Goal: Consume media (video, audio): Consume media (video, audio)

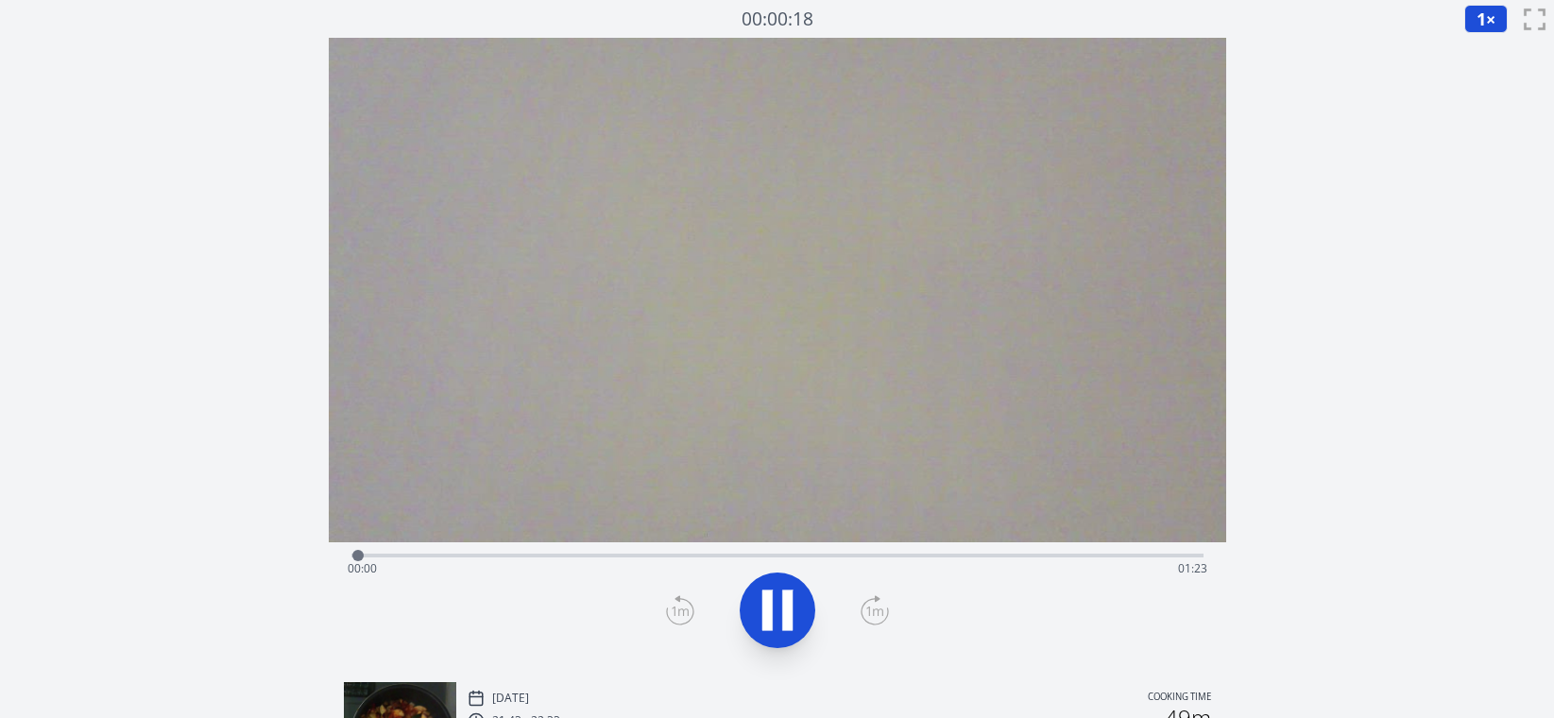
click at [1152, 555] on div "Time elapsed: 00:00 Time remaining: 01:23" at bounding box center [778, 568] width 860 height 30
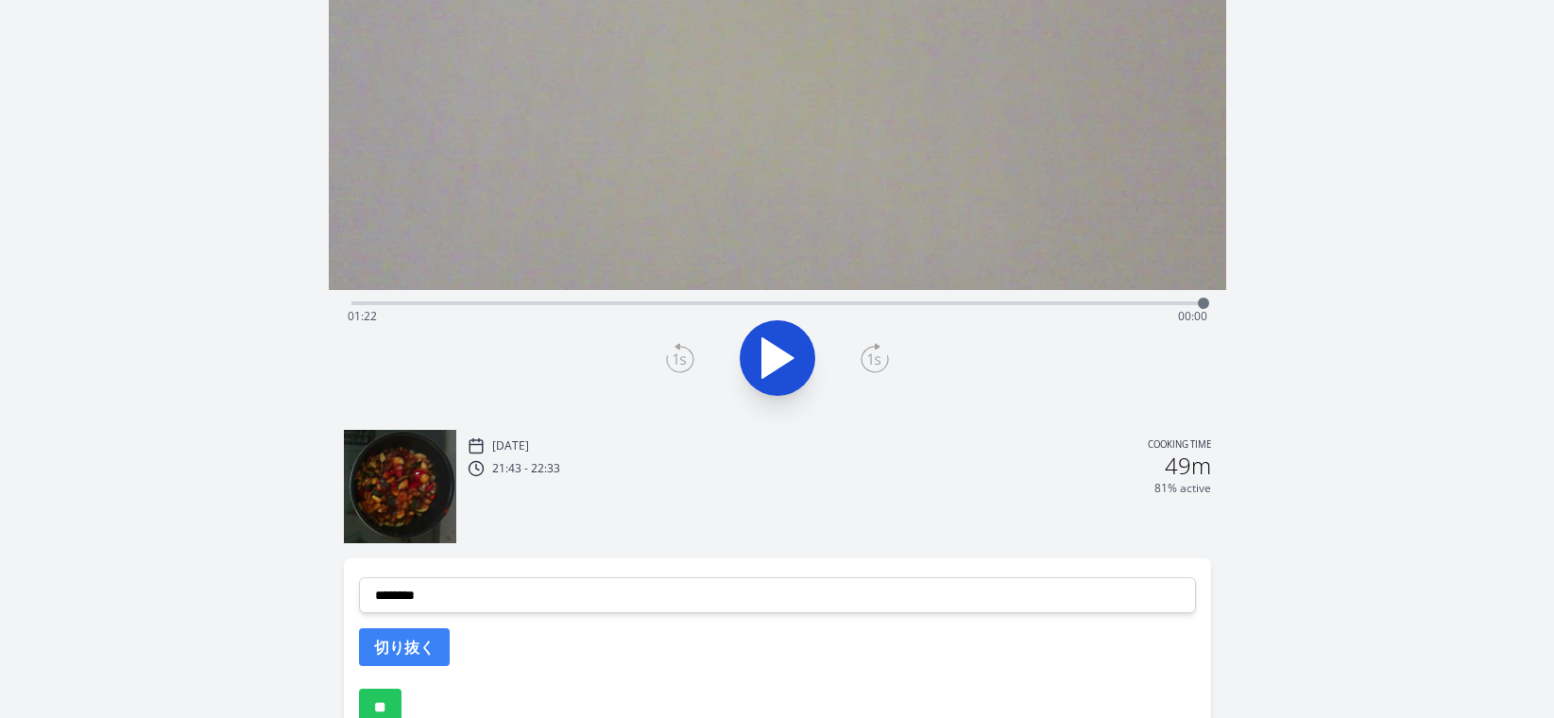
scroll to position [132, 0]
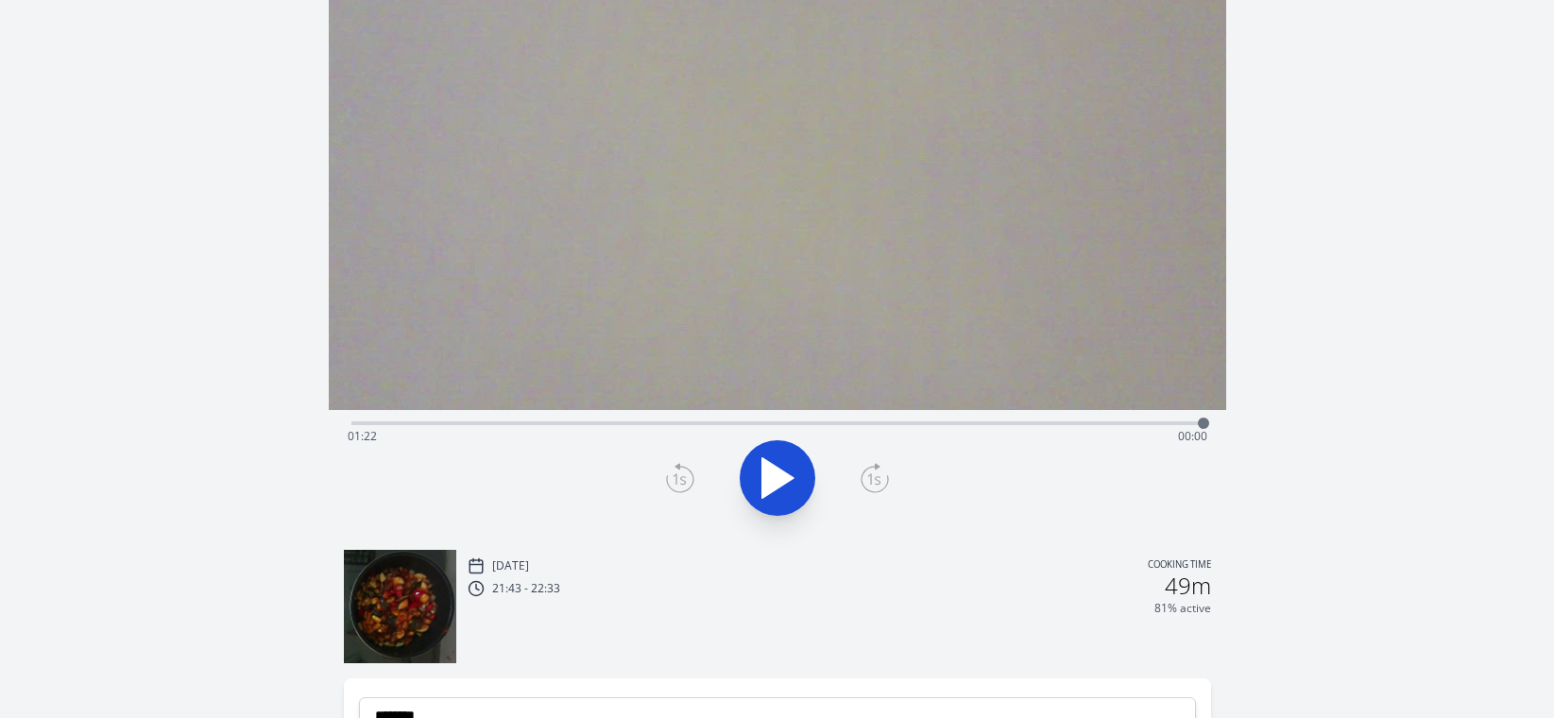
click at [1171, 423] on div "Time elapsed: 01:22 Time remaining: 00:00" at bounding box center [778, 436] width 860 height 30
click at [773, 481] on icon at bounding box center [777, 478] width 31 height 40
click at [970, 424] on div "Time elapsed: 01:22 Time remaining: 00:00" at bounding box center [778, 436] width 860 height 30
click at [777, 472] on icon at bounding box center [777, 478] width 31 height 40
click at [1081, 423] on div "Time elapsed: 01:04 Time remaining: 00:18" at bounding box center [778, 436] width 860 height 30
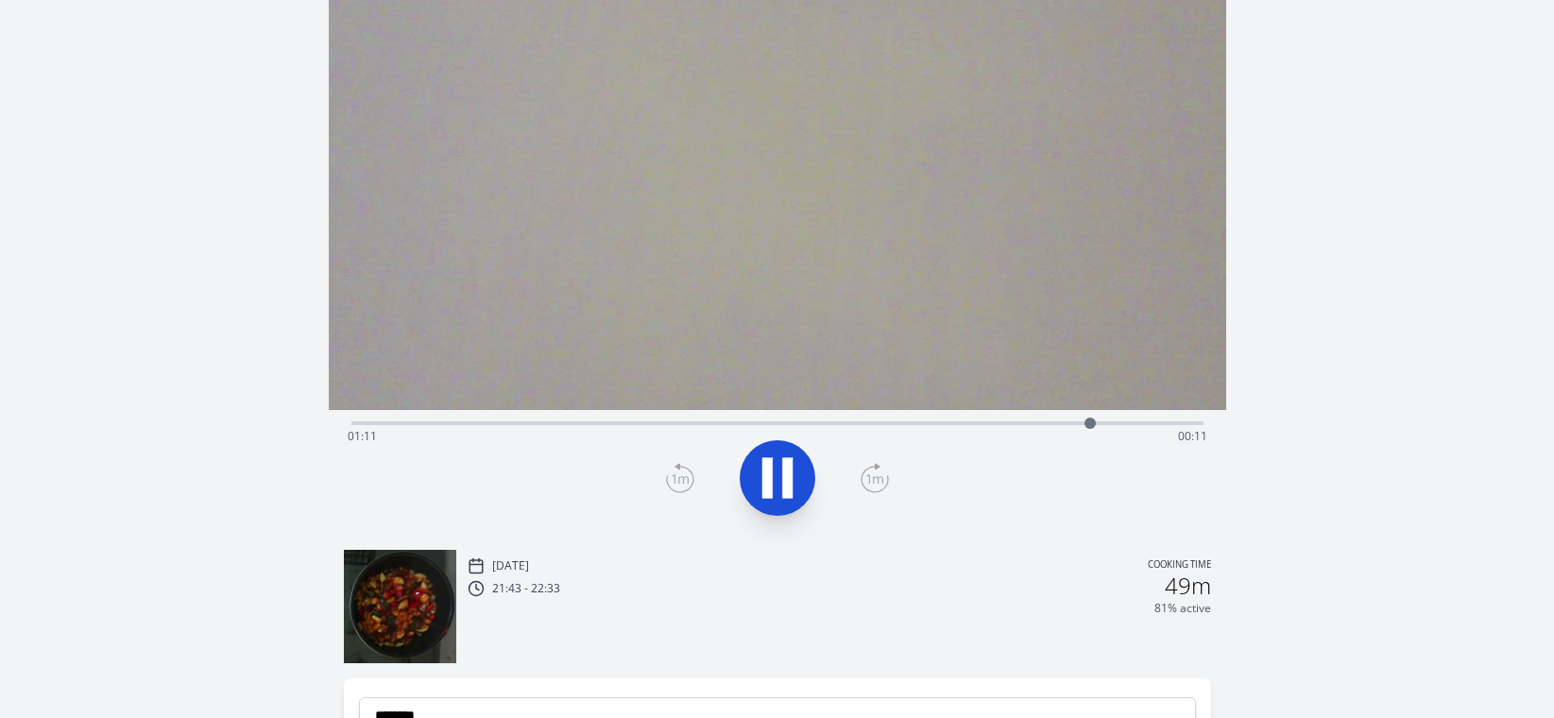
click at [1123, 423] on div "Time elapsed: 01:11 Time remaining: 00:11" at bounding box center [778, 436] width 860 height 30
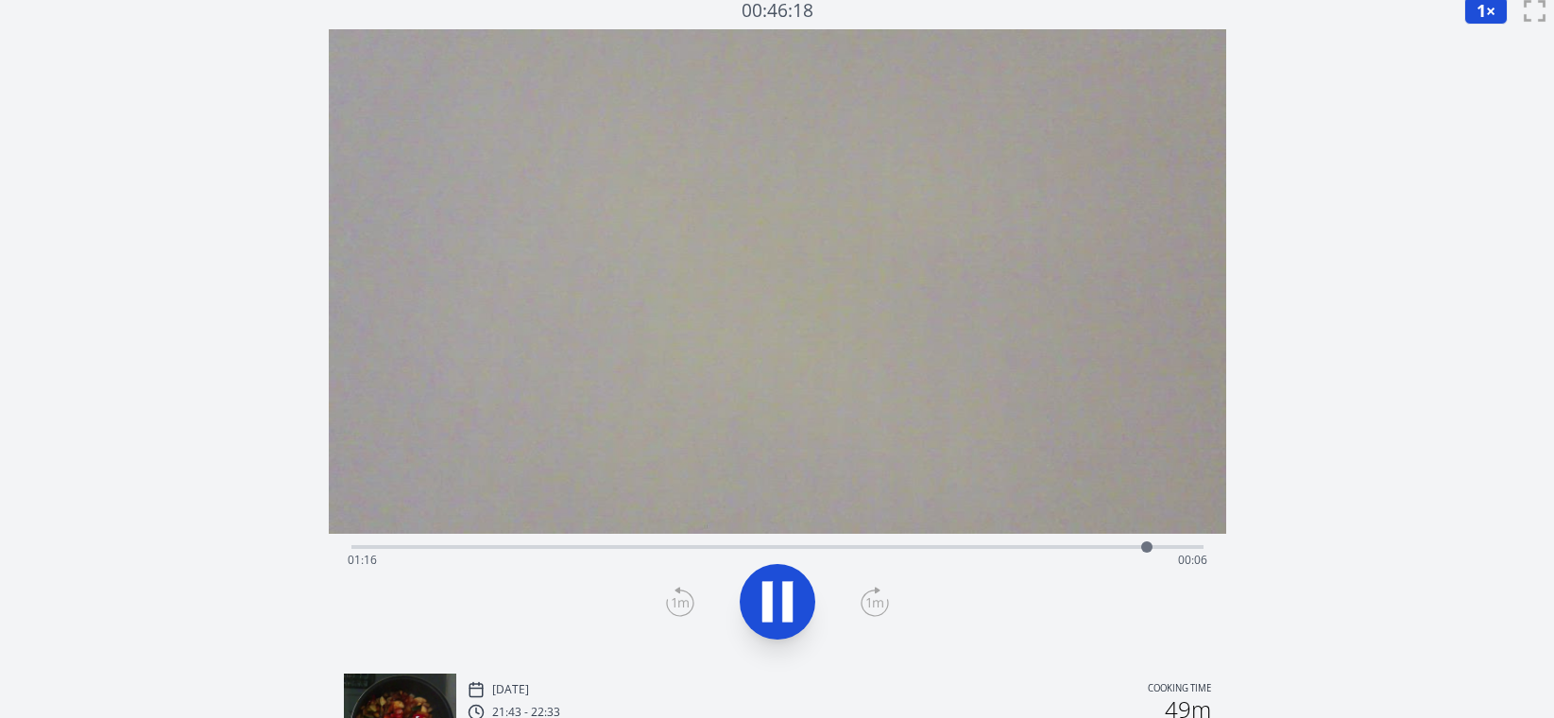
scroll to position [0, 0]
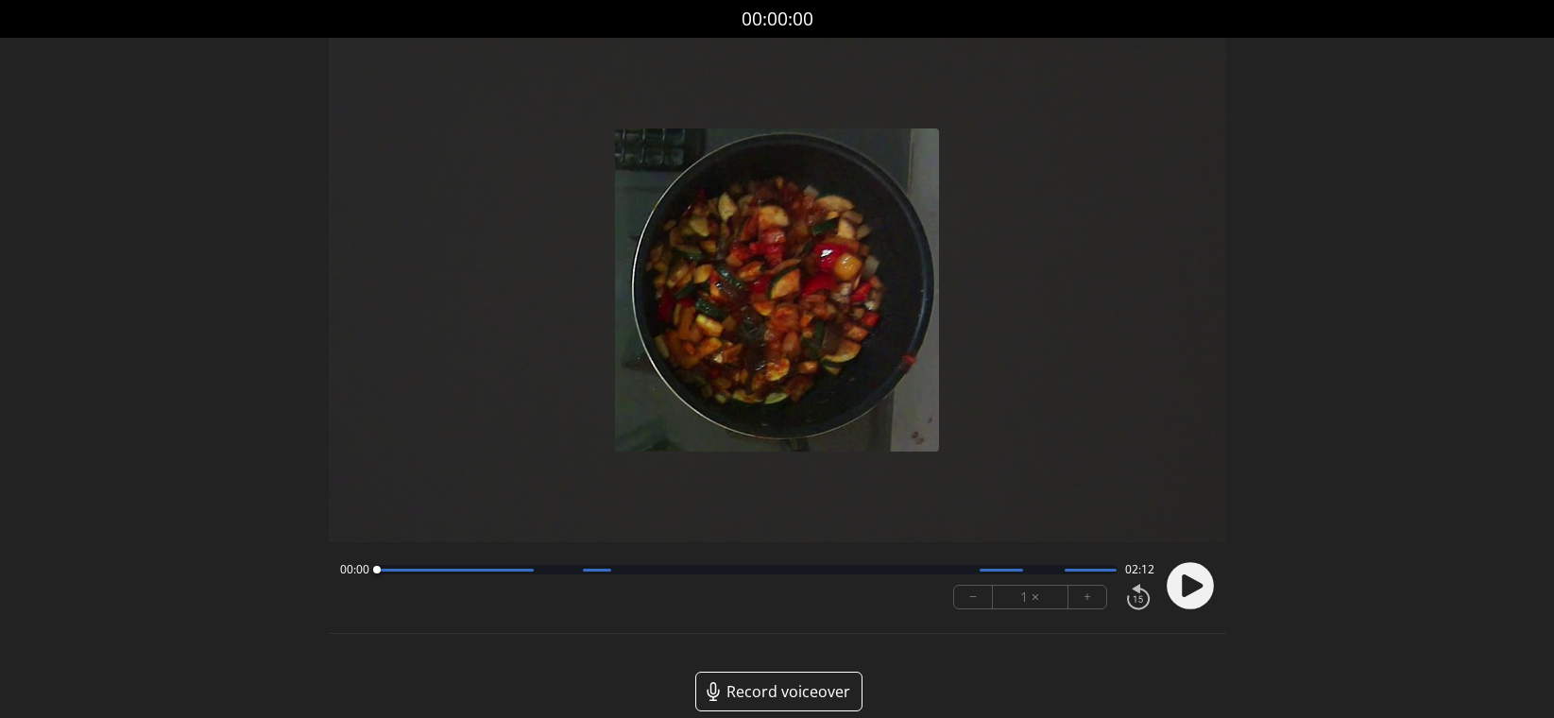
click at [1172, 585] on circle at bounding box center [1189, 586] width 47 height 47
click at [1081, 571] on div at bounding box center [747, 569] width 741 height 9
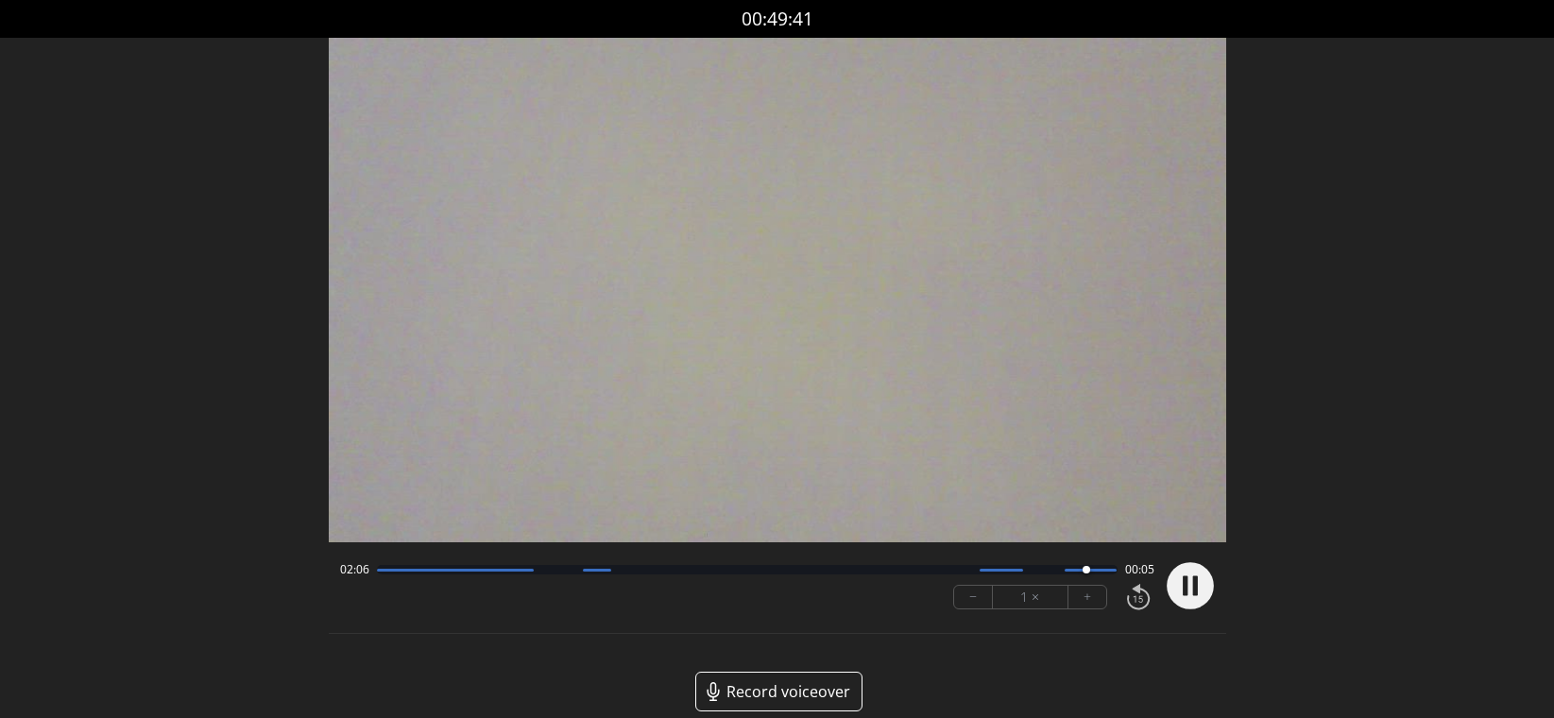
click at [1052, 573] on div at bounding box center [747, 569] width 741 height 9
click at [1023, 571] on div at bounding box center [747, 569] width 741 height 9
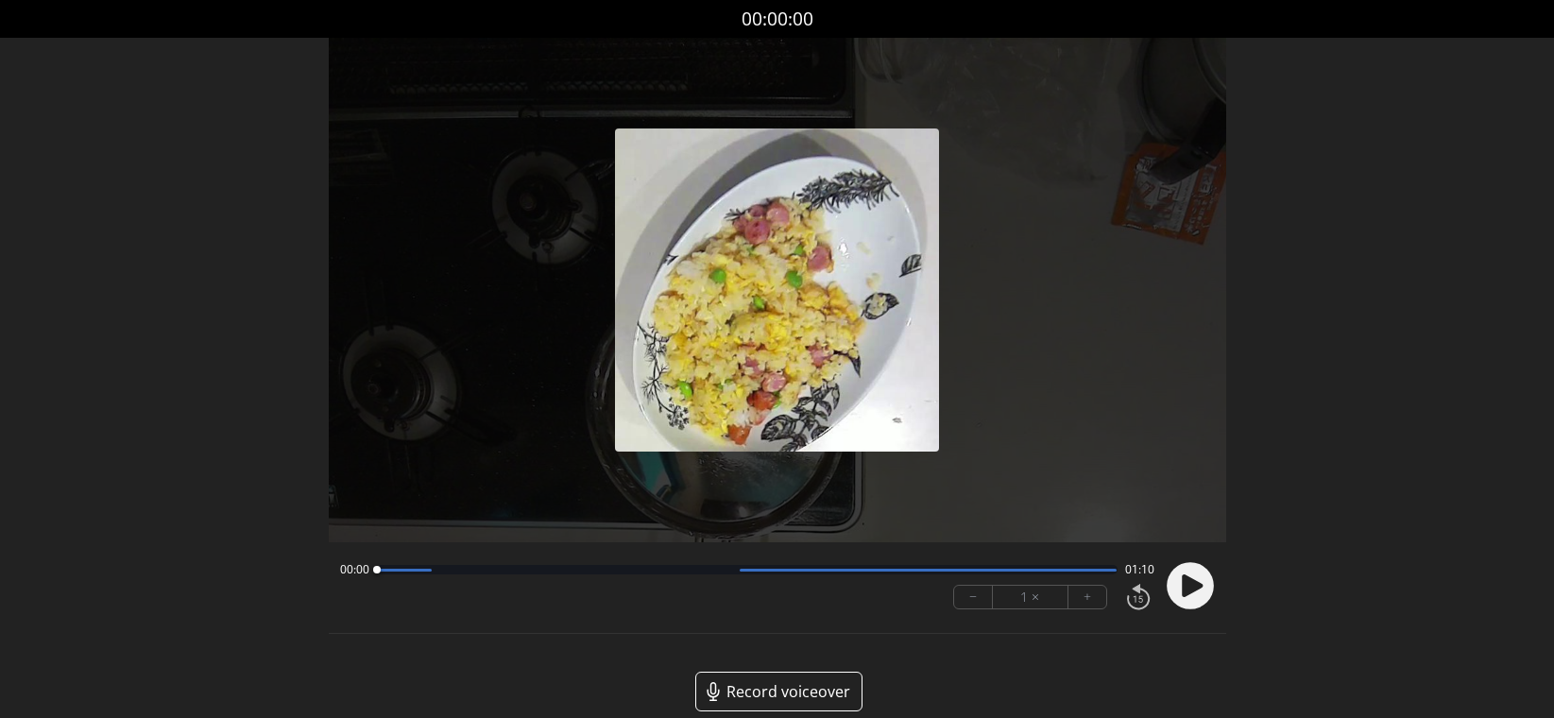
drag, startPoint x: 1187, startPoint y: 584, endPoint x: 1174, endPoint y: 584, distance: 13.2
click at [1188, 584] on icon at bounding box center [1192, 585] width 21 height 23
click at [1085, 597] on button "+" at bounding box center [1087, 597] width 38 height 23
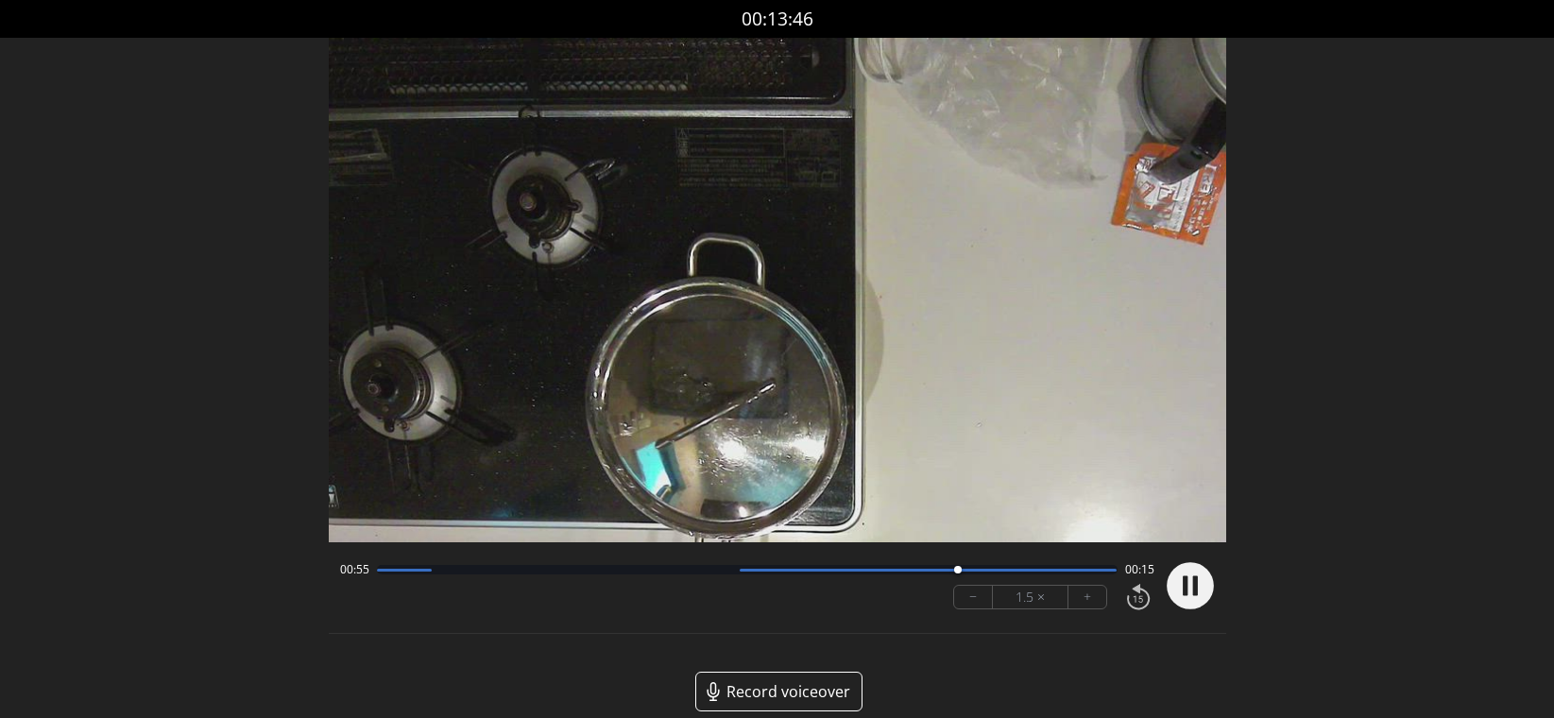
click at [928, 573] on div at bounding box center [747, 569] width 741 height 9
click at [875, 573] on div at bounding box center [747, 569] width 741 height 9
click at [882, 574] on div "00:52 00:17" at bounding box center [747, 569] width 814 height 15
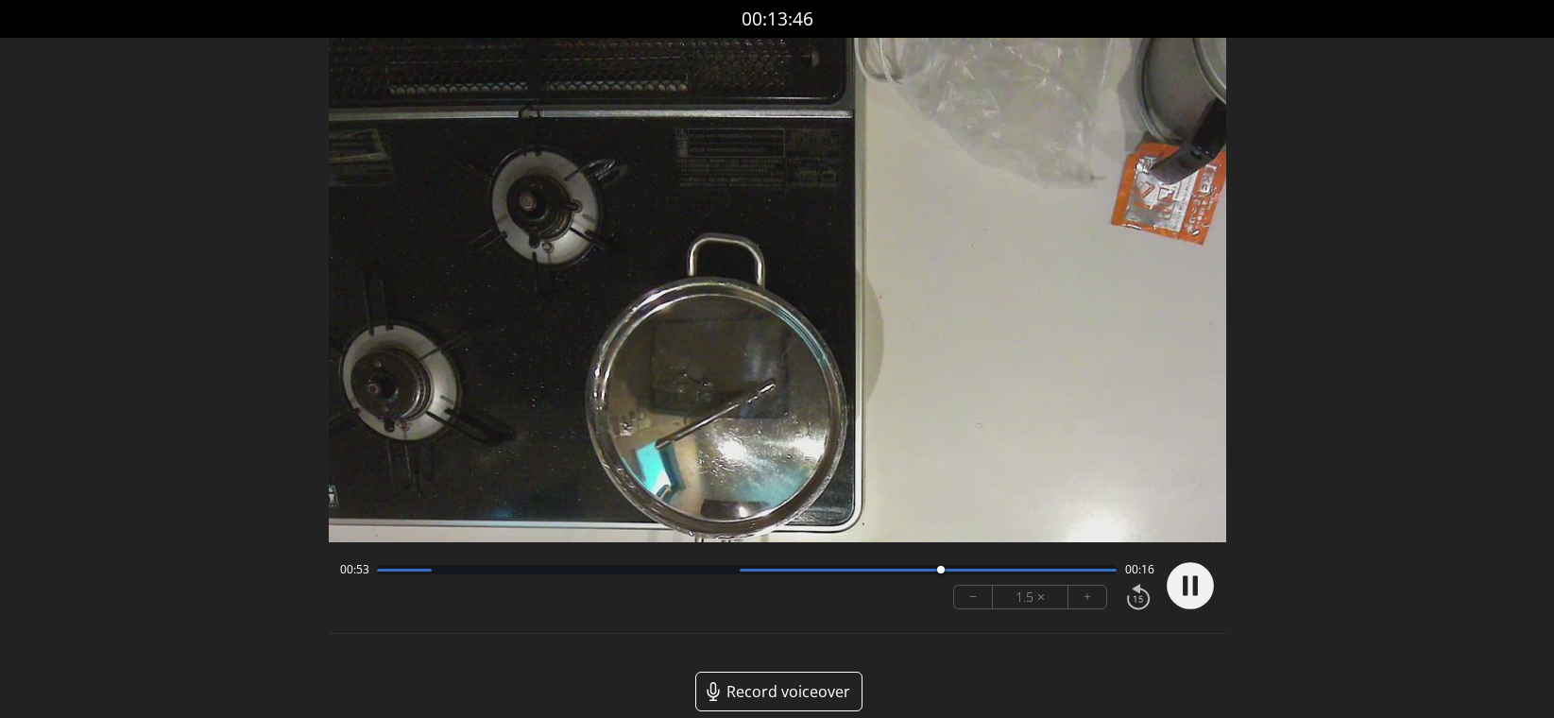
click at [883, 575] on div "00:53 00:16" at bounding box center [747, 569] width 814 height 15
click at [884, 576] on div "00:54 00:15" at bounding box center [747, 569] width 814 height 15
click at [884, 576] on div "00:55 00:14" at bounding box center [747, 569] width 814 height 15
click at [882, 573] on div at bounding box center [747, 569] width 741 height 9
click at [882, 572] on div at bounding box center [747, 569] width 741 height 9
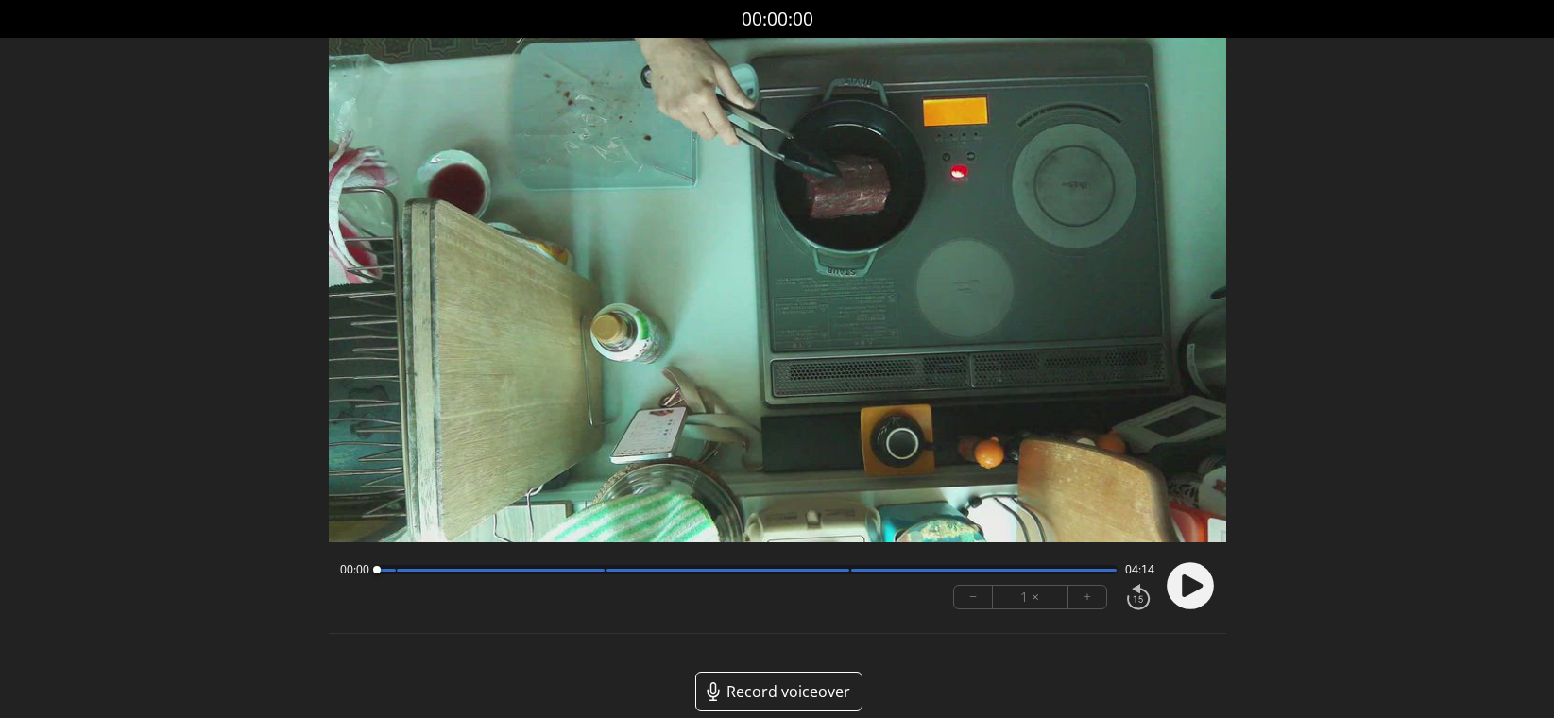
click at [1169, 595] on circle at bounding box center [1189, 586] width 47 height 47
click at [1085, 592] on button "+" at bounding box center [1087, 597] width 38 height 23
